Goal: Task Accomplishment & Management: Manage account settings

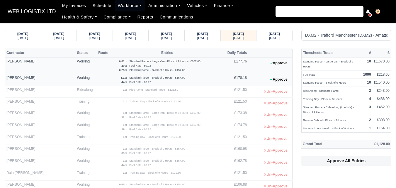
select select "1"
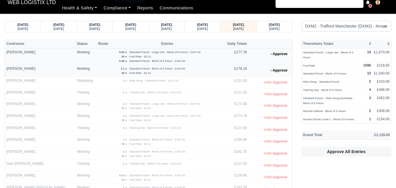
scroll to position [9, 0]
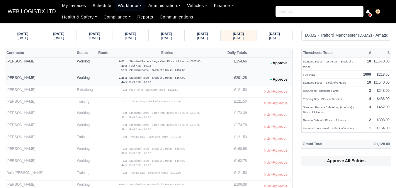
select select "1"
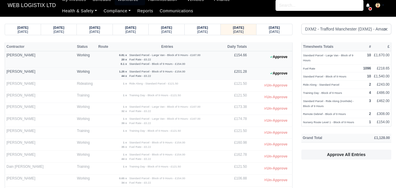
scroll to position [6, 0]
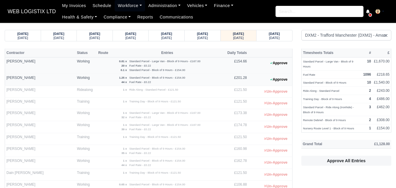
select select "1"
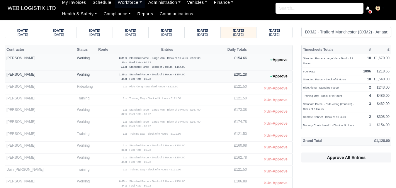
scroll to position [3, 0]
click at [279, 76] on button "Approve" at bounding box center [279, 76] width 24 height 8
click at [282, 64] on button "Approve" at bounding box center [279, 60] width 24 height 8
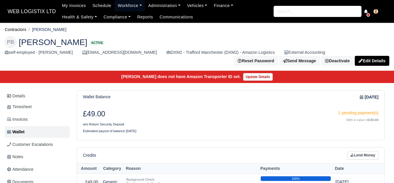
click at [129, 3] on link "Workforce" at bounding box center [130, 5] width 30 height 11
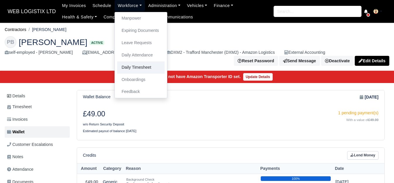
click at [127, 68] on link "Daily Timesheet" at bounding box center [140, 68] width 47 height 12
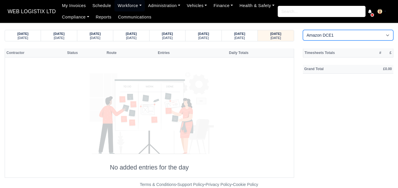
drag, startPoint x: 339, startPoint y: 34, endPoint x: 337, endPoint y: 37, distance: 3.4
click at [339, 34] on select "Amazon DCE1 DWN2 - [GEOGRAPHIC_DATA] (DWN2) - Amazon Logistics (L34 7XL) DXM2 -…" at bounding box center [348, 35] width 91 height 11
select select "1"
click at [303, 30] on select "Amazon DCE1 DWN2 - [GEOGRAPHIC_DATA] (DWN2) - Amazon Logistics (L34 7XL) DXM2 -…" at bounding box center [348, 35] width 91 height 11
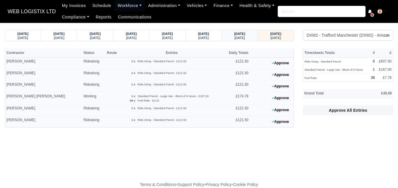
click at [243, 37] on small "[DATE]" at bounding box center [240, 38] width 11 height 4
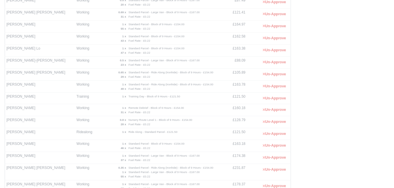
scroll to position [195, 0]
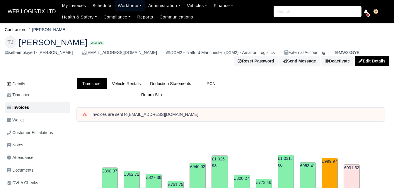
click at [125, 7] on link "Workforce" at bounding box center [130, 5] width 30 height 11
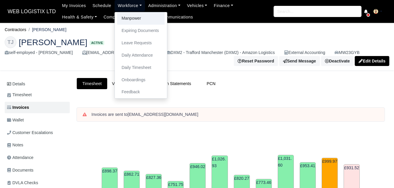
click at [123, 21] on link "Manpower" at bounding box center [140, 18] width 47 height 12
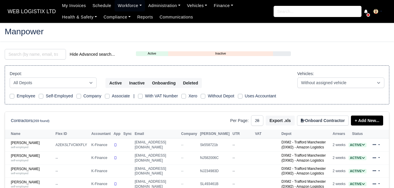
select select "25"
click at [21, 180] on link "Ali Irshad self-employed" at bounding box center [32, 184] width 42 height 8
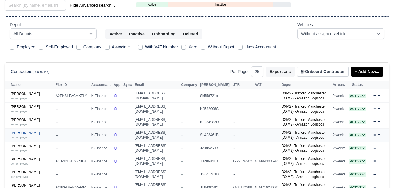
scroll to position [49, 0]
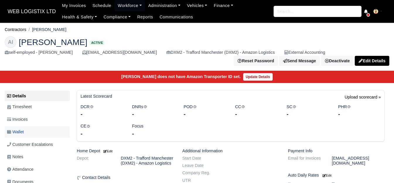
click at [25, 127] on link "Wallet" at bounding box center [37, 132] width 65 height 11
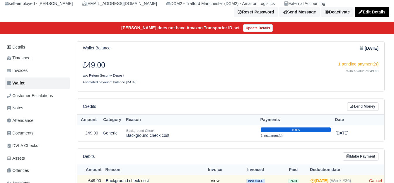
scroll to position [49, 0]
